Goal: Task Accomplishment & Management: Manage account settings

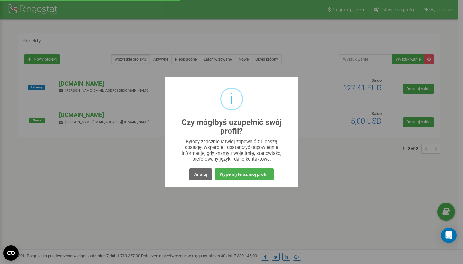
click at [197, 174] on button "Anuluj" at bounding box center [200, 174] width 23 height 12
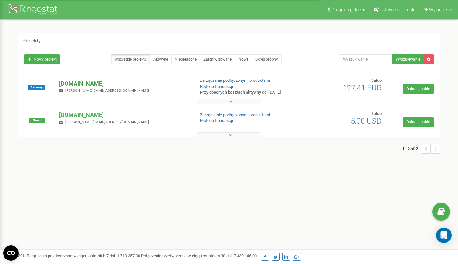
click at [93, 82] on p "[DOMAIN_NAME]" at bounding box center [124, 83] width 130 height 8
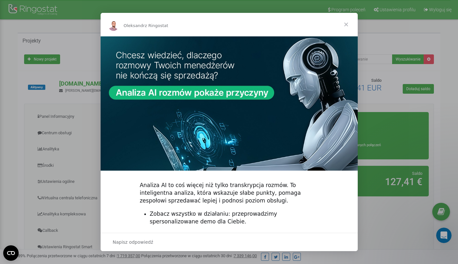
click at [347, 23] on span "Zamknij" at bounding box center [346, 24] width 23 height 23
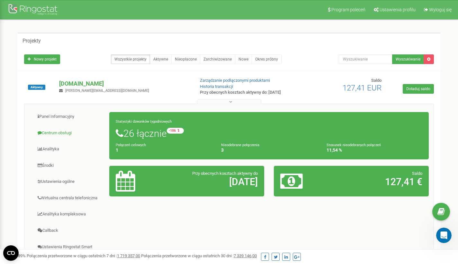
click at [69, 133] on link "Centrum obsługi" at bounding box center [69, 133] width 80 height 16
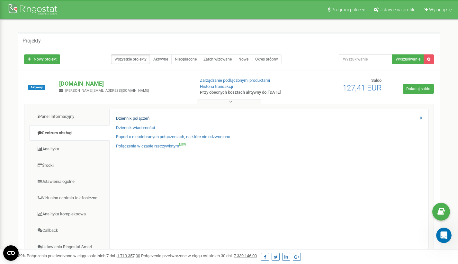
click at [117, 118] on link "Dziennik połączeń" at bounding box center [132, 118] width 33 height 6
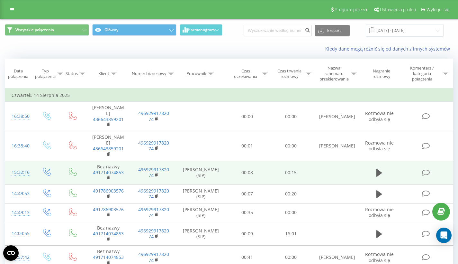
scroll to position [11, 0]
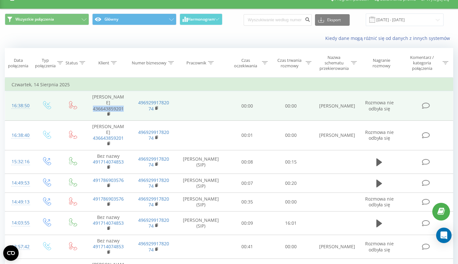
drag, startPoint x: 124, startPoint y: 107, endPoint x: 93, endPoint y: 105, distance: 30.6
click at [93, 106] on span "436643859201" at bounding box center [108, 112] width 33 height 12
copy link "436643859201"
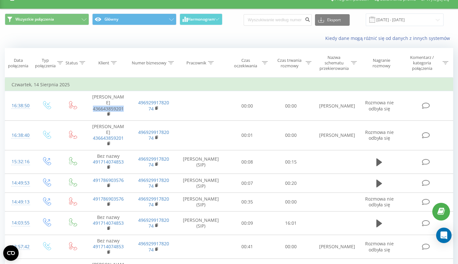
scroll to position [0, 0]
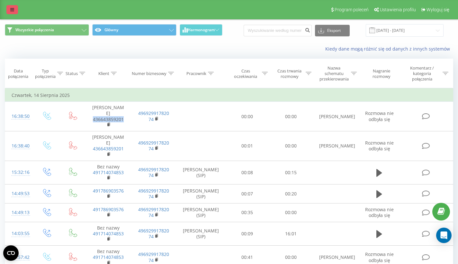
click at [10, 9] on icon at bounding box center [12, 9] width 4 height 5
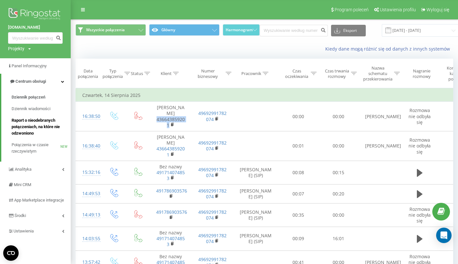
click at [59, 124] on span "Raport o nieodebranych połączeniach, na które nie odzwoniono" at bounding box center [40, 126] width 56 height 19
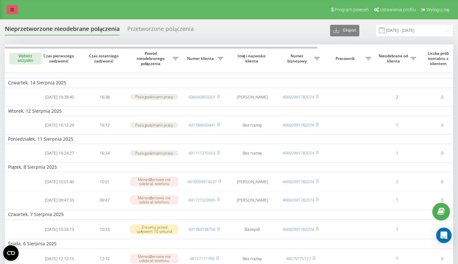
click at [10, 8] on icon at bounding box center [12, 9] width 4 height 5
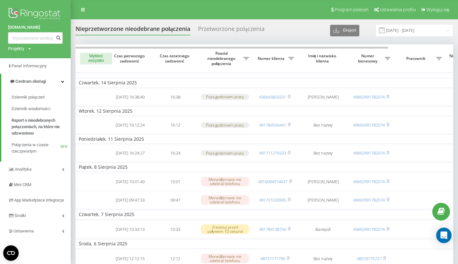
click at [20, 49] on div "Projekty" at bounding box center [16, 48] width 16 height 6
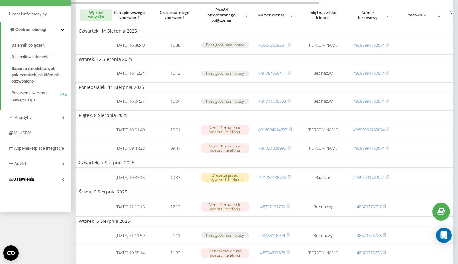
click at [32, 181] on span "Ustawienia" at bounding box center [24, 179] width 21 height 5
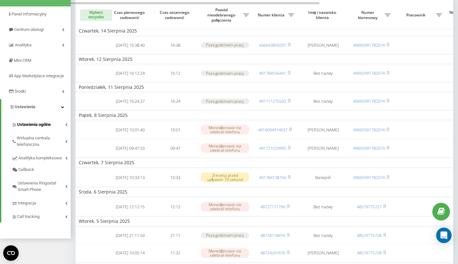
click at [42, 127] on span "Ustawienia ogólne" at bounding box center [34, 124] width 34 height 6
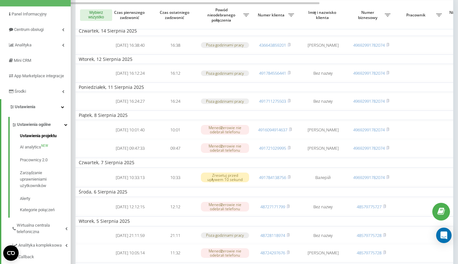
click at [49, 139] on span "Ustawienia projektu" at bounding box center [38, 135] width 37 height 6
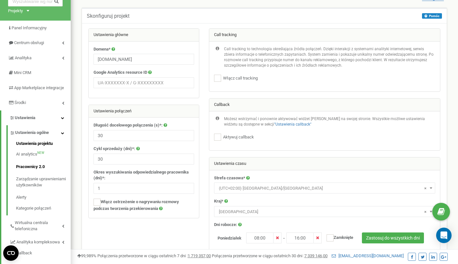
scroll to position [88, 0]
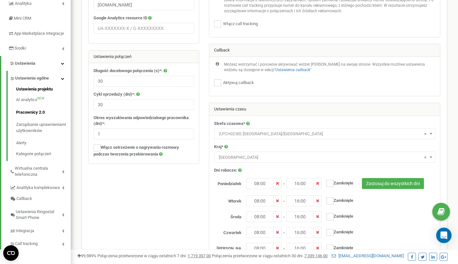
click at [36, 114] on link "Pracownicy 2.0" at bounding box center [43, 112] width 55 height 13
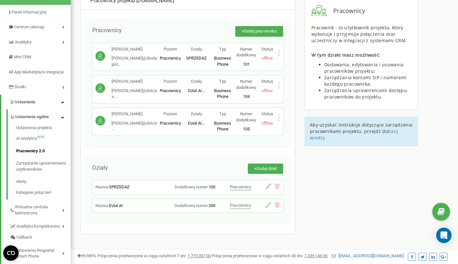
scroll to position [46, 0]
